Goal: Information Seeking & Learning: Learn about a topic

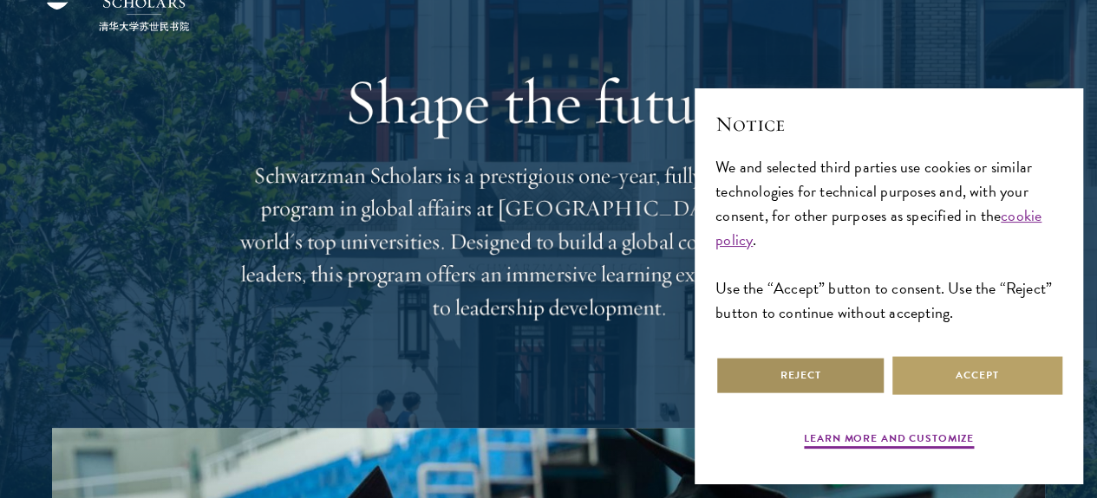
click at [818, 369] on button "Reject" at bounding box center [800, 375] width 170 height 39
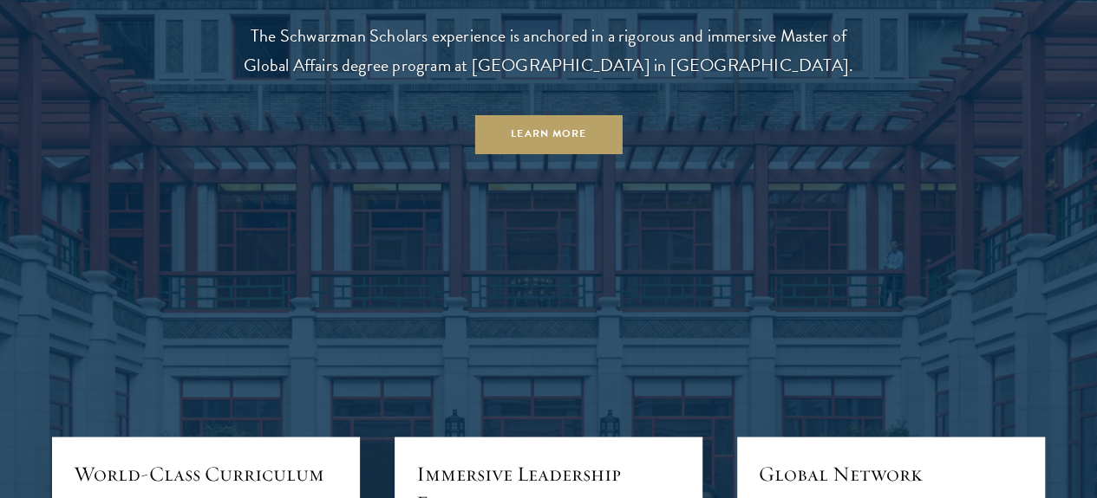
scroll to position [1474, 0]
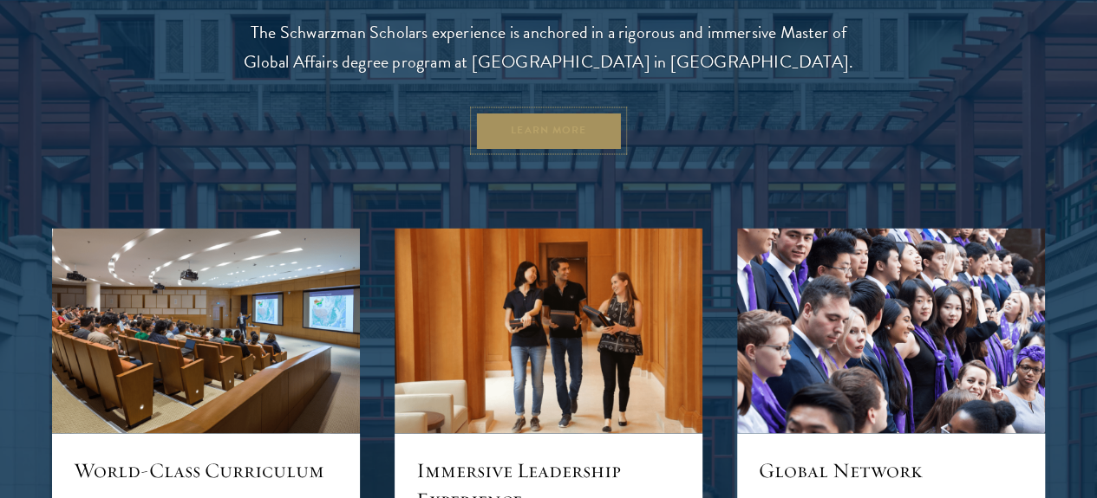
click at [614, 150] on link "Learn More" at bounding box center [548, 130] width 148 height 39
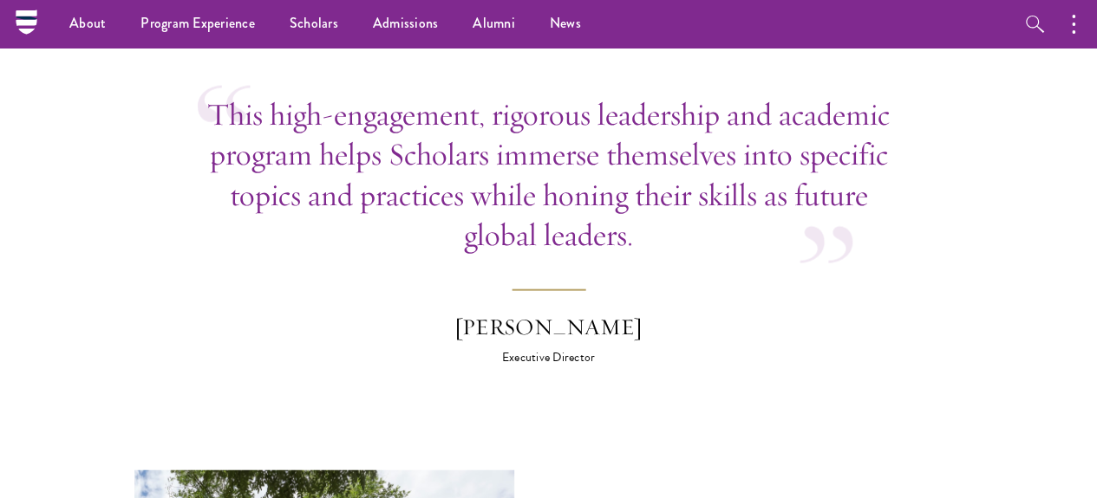
scroll to position [5115, 0]
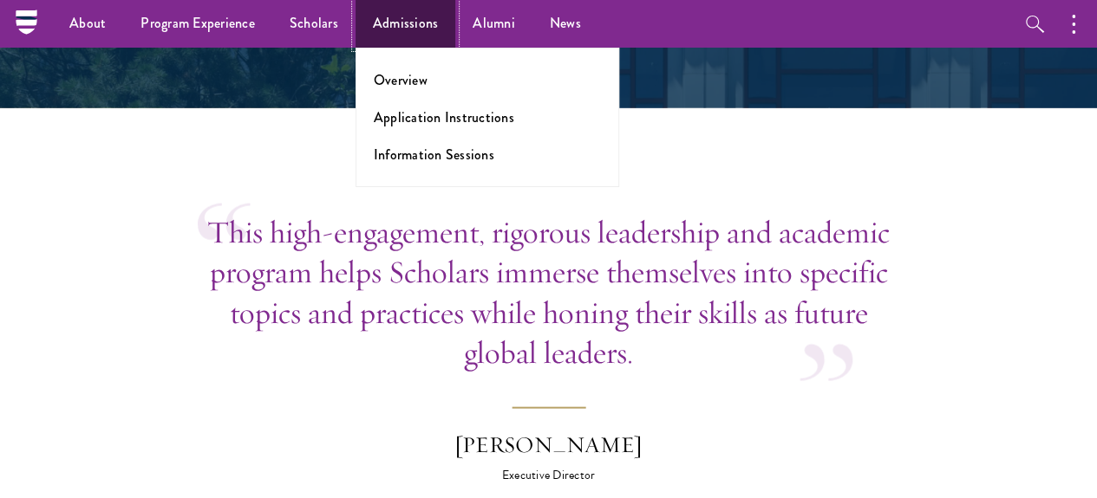
click at [414, 16] on link "Admissions" at bounding box center [405, 24] width 101 height 48
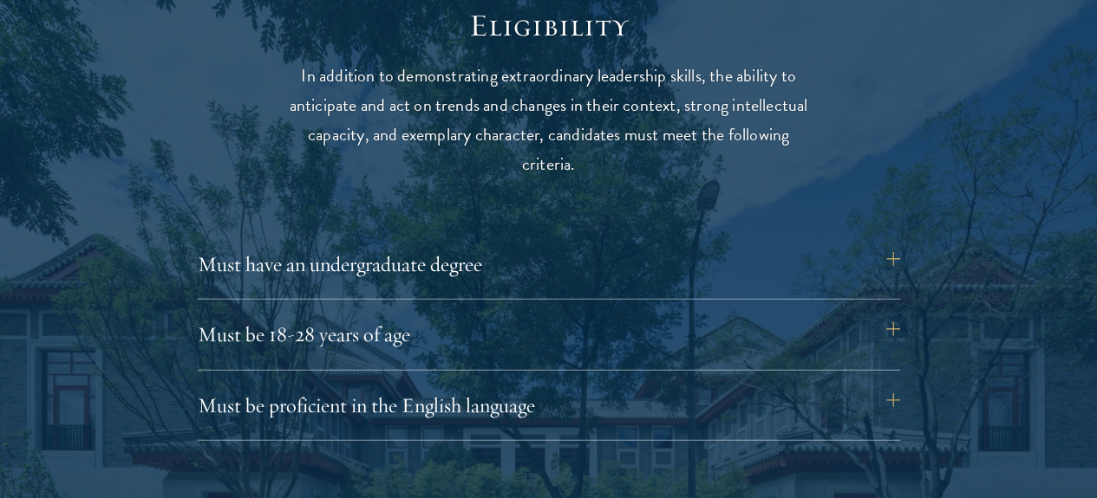
scroll to position [2341, 0]
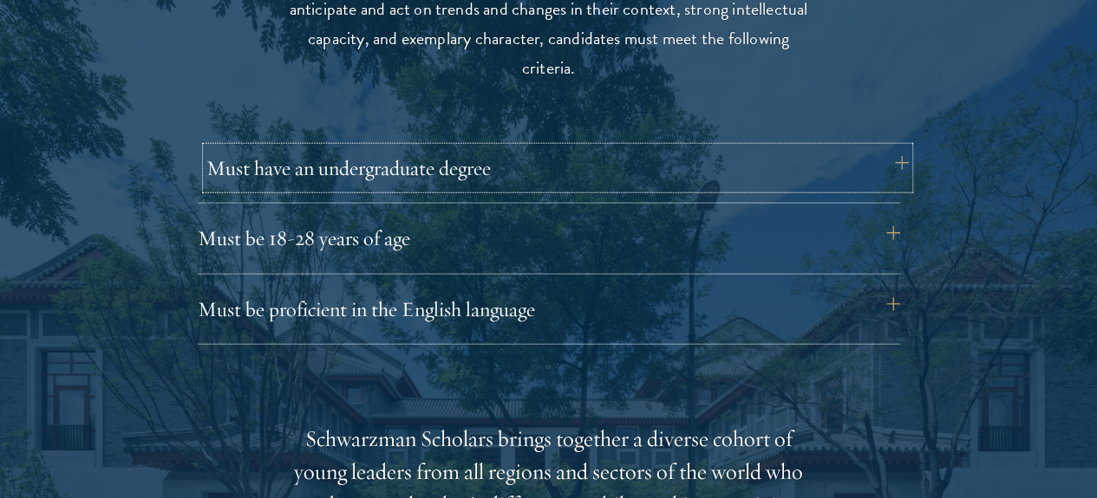
click at [893, 151] on button "Must have an undergraduate degree" at bounding box center [557, 168] width 702 height 42
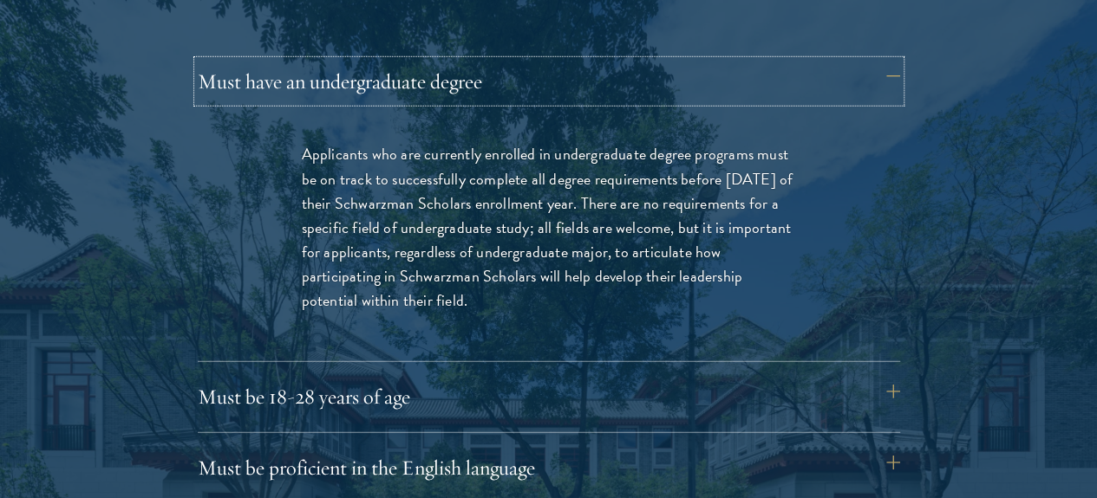
scroll to position [2514, 0]
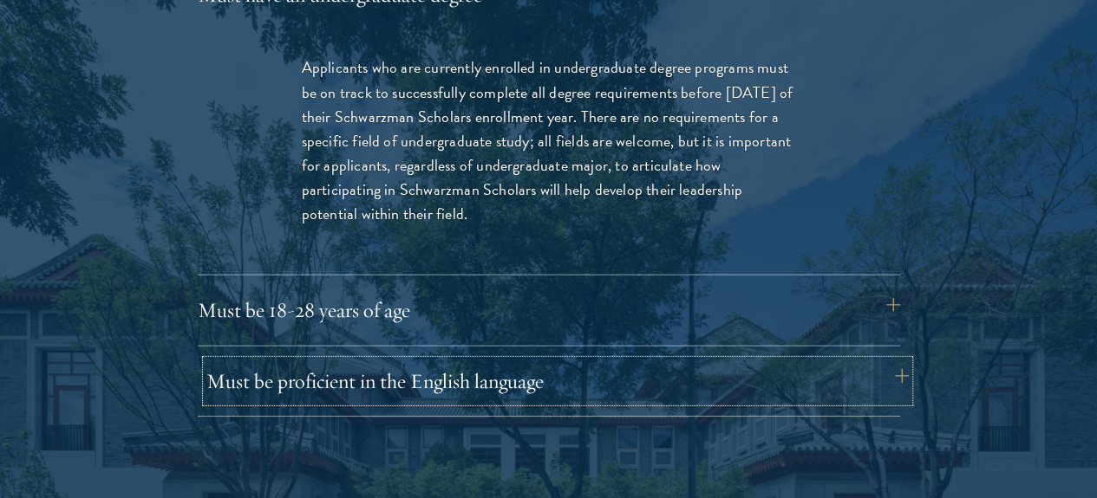
click at [829, 361] on button "Must be proficient in the English language" at bounding box center [557, 382] width 702 height 42
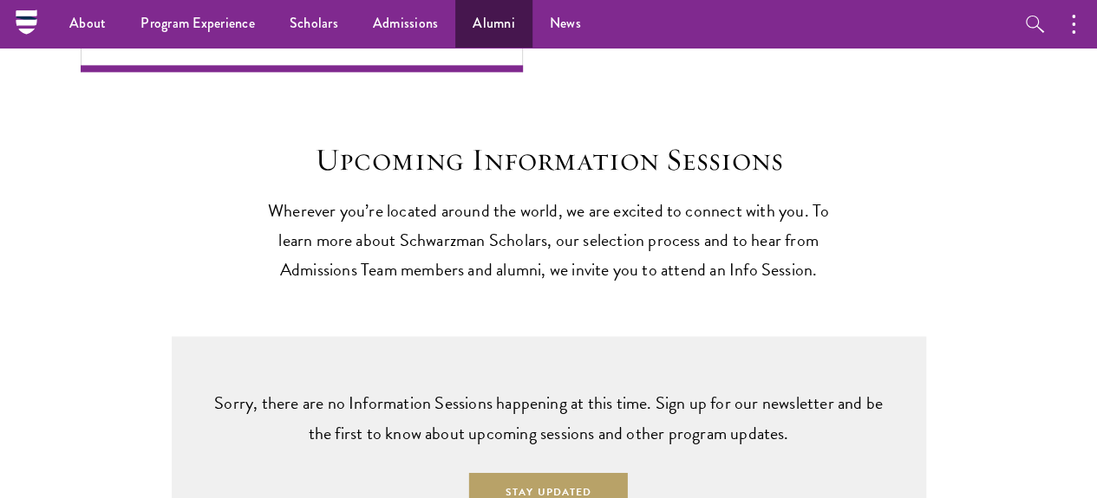
scroll to position [4281, 0]
